Goal: Check status

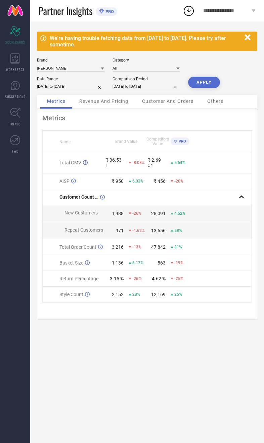
select select "8"
select select "2025"
select select "9"
select select "2025"
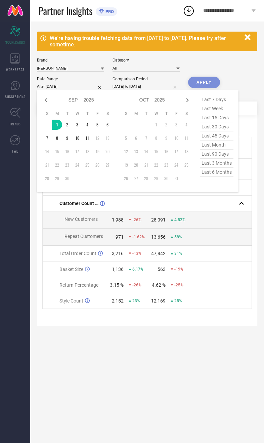
type input "[DATE] to [DATE]"
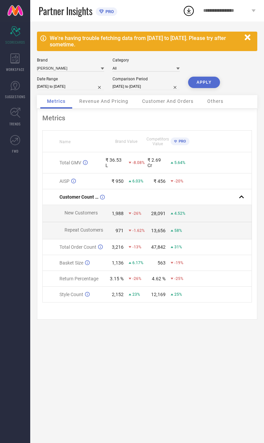
click at [205, 84] on button "APPLY" at bounding box center [204, 82] width 32 height 11
